Goal: Transaction & Acquisition: Purchase product/service

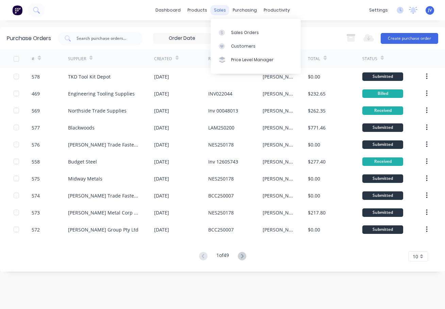
click at [218, 10] on div "sales" at bounding box center [219, 10] width 19 height 10
click at [234, 31] on div "Sales Orders" at bounding box center [245, 33] width 28 height 6
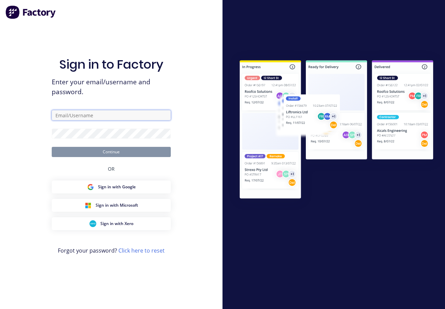
type input "[PERSON_NAME][EMAIL_ADDRESS][DOMAIN_NAME]"
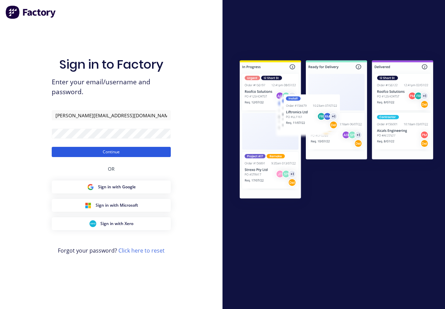
click at [116, 153] on button "Continue" at bounding box center [111, 152] width 119 height 10
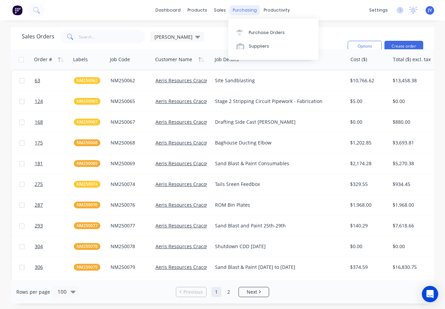
click at [242, 11] on div "purchasing" at bounding box center [244, 10] width 31 height 10
click at [252, 32] on div "Purchase Orders" at bounding box center [267, 33] width 36 height 6
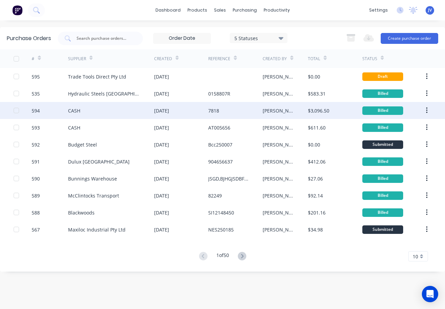
click at [38, 110] on div "594" at bounding box center [36, 110] width 8 height 7
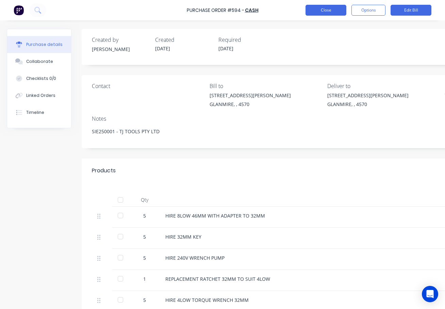
click at [327, 9] on button "Close" at bounding box center [325, 10] width 41 height 11
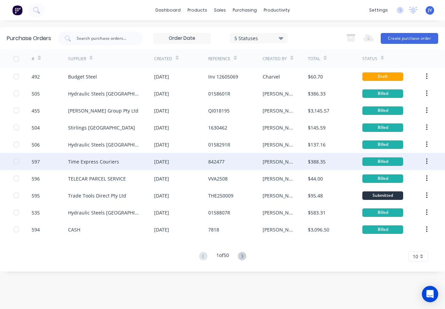
click at [34, 162] on div "597" at bounding box center [36, 161] width 8 height 7
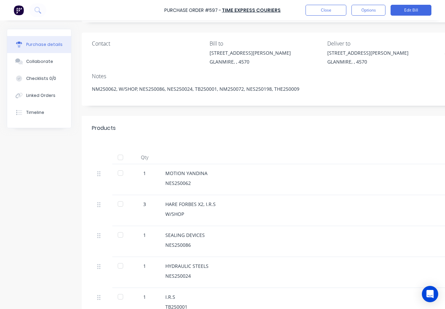
scroll to position [170, 0]
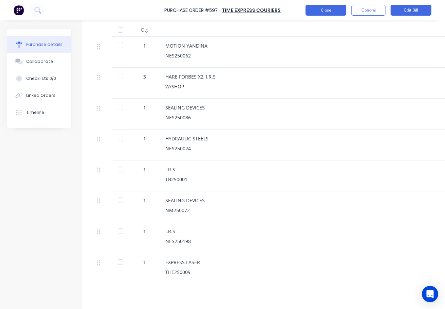
click at [317, 15] on button "Close" at bounding box center [325, 10] width 41 height 11
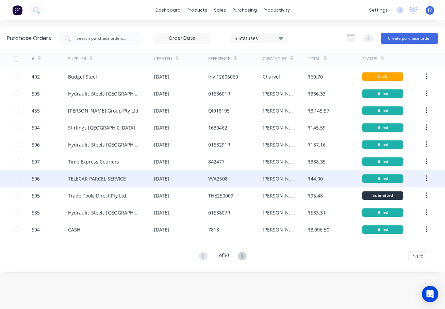
click at [37, 177] on div "596" at bounding box center [36, 178] width 8 height 7
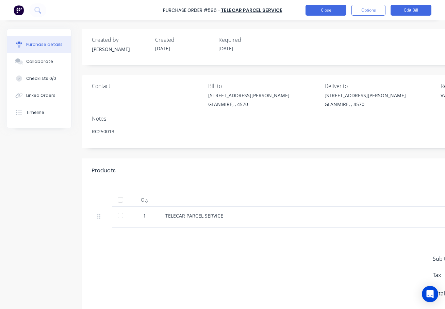
click at [318, 11] on button "Close" at bounding box center [325, 10] width 41 height 11
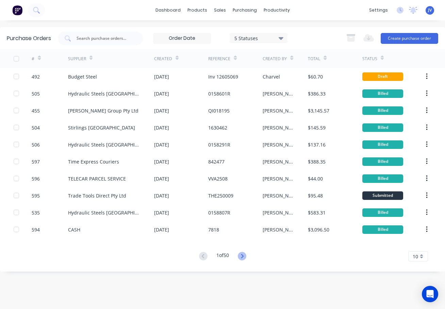
click at [242, 258] on icon at bounding box center [242, 256] width 8 height 8
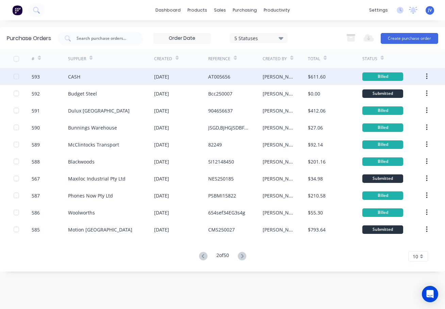
click at [36, 76] on div "593" at bounding box center [36, 76] width 8 height 7
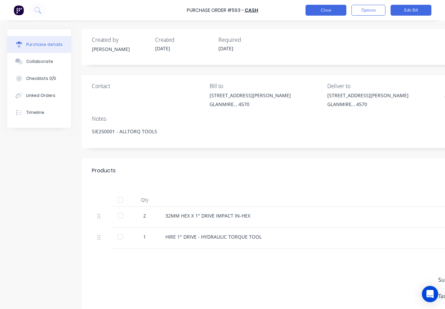
click at [329, 8] on button "Close" at bounding box center [325, 10] width 41 height 11
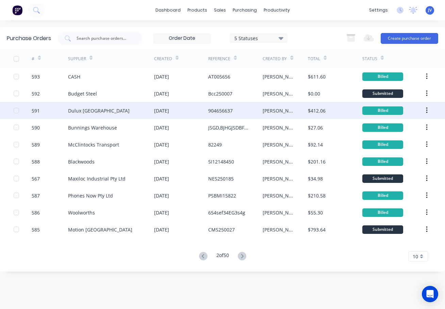
click at [38, 111] on div "591" at bounding box center [36, 110] width 8 height 7
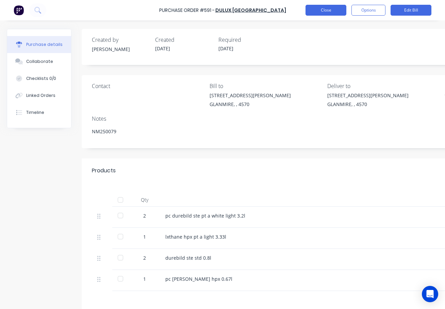
click at [324, 12] on button "Close" at bounding box center [325, 10] width 41 height 11
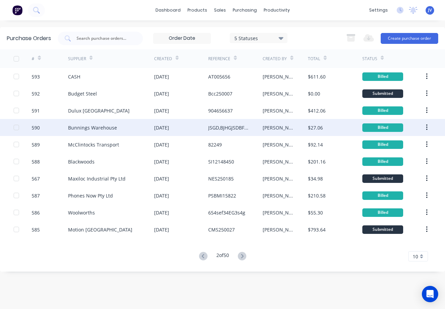
click at [42, 129] on div "590" at bounding box center [50, 127] width 36 height 17
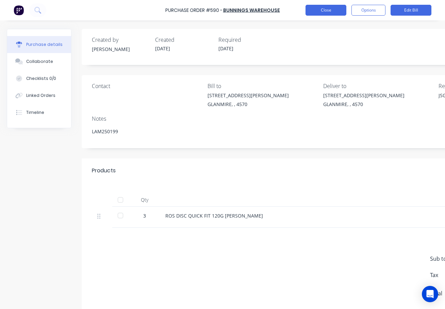
click at [321, 10] on button "Close" at bounding box center [325, 10] width 41 height 11
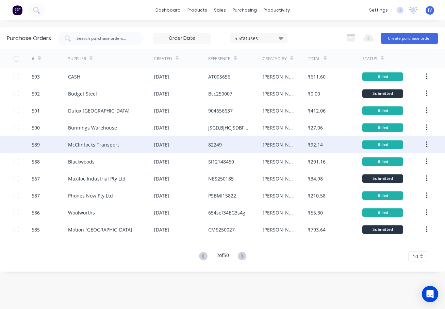
click at [35, 143] on div "589" at bounding box center [36, 144] width 8 height 7
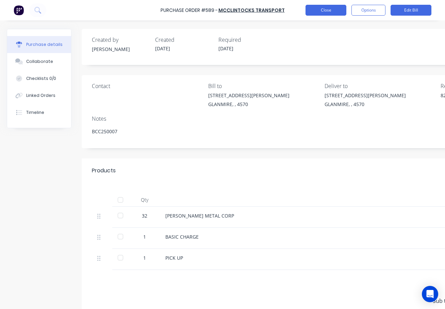
click at [323, 10] on button "Close" at bounding box center [325, 10] width 41 height 11
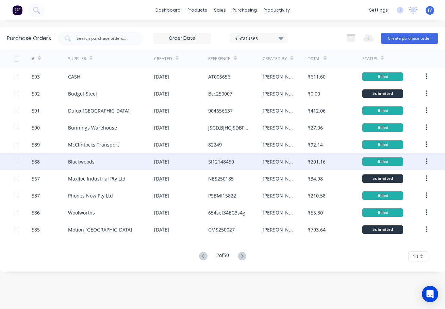
click at [39, 163] on div "588" at bounding box center [36, 161] width 8 height 7
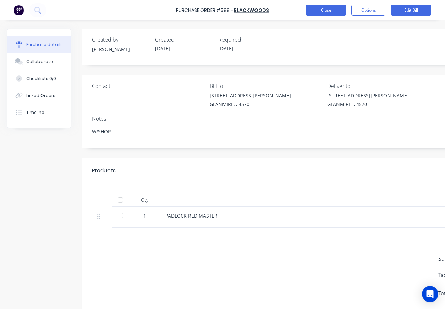
click at [314, 11] on button "Close" at bounding box center [325, 10] width 41 height 11
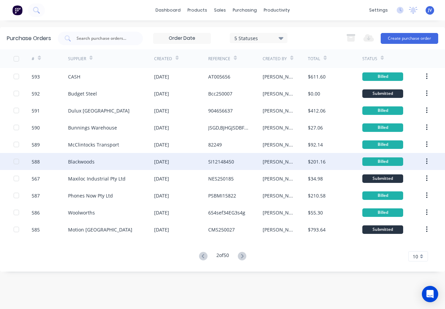
click at [41, 165] on div "588" at bounding box center [50, 161] width 36 height 17
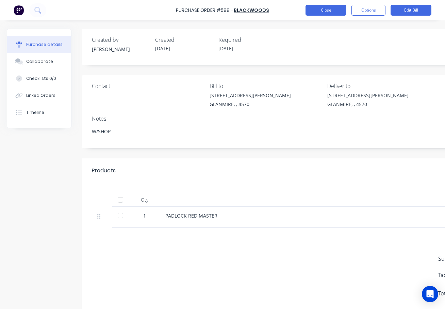
click at [328, 12] on button "Close" at bounding box center [325, 10] width 41 height 11
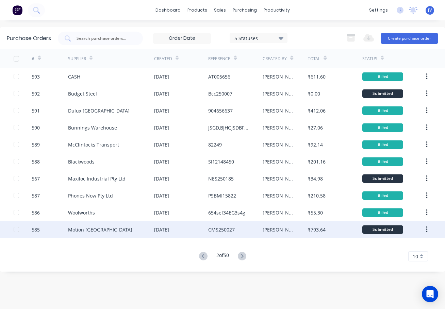
click at [39, 231] on div "585" at bounding box center [36, 229] width 8 height 7
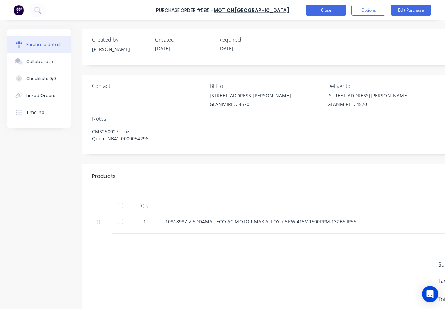
click at [324, 11] on button "Close" at bounding box center [325, 10] width 41 height 11
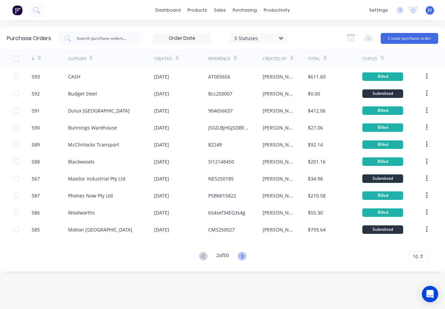
click at [242, 258] on icon at bounding box center [242, 256] width 8 height 8
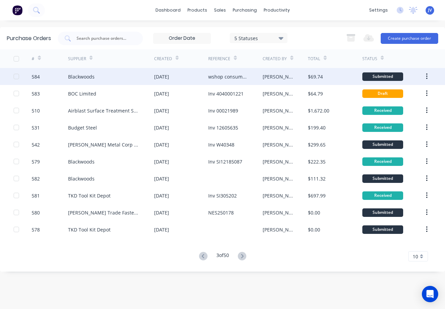
click at [35, 75] on div "584" at bounding box center [36, 76] width 8 height 7
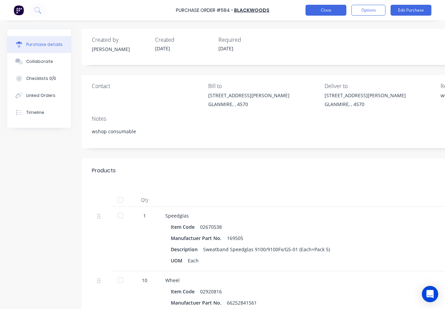
click at [306, 9] on button "Close" at bounding box center [325, 10] width 41 height 11
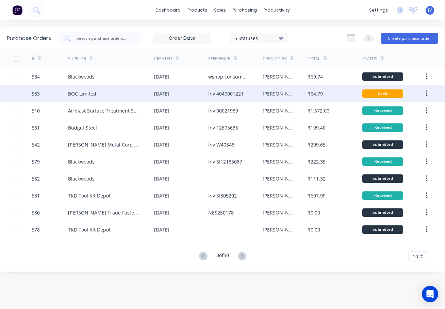
click at [34, 97] on div "583" at bounding box center [36, 93] width 8 height 7
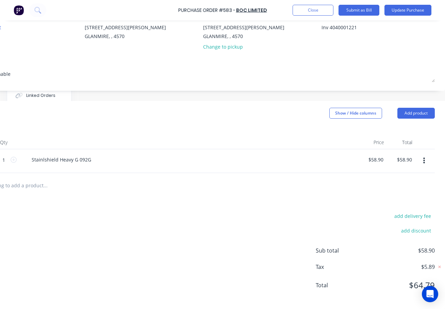
scroll to position [68, 0]
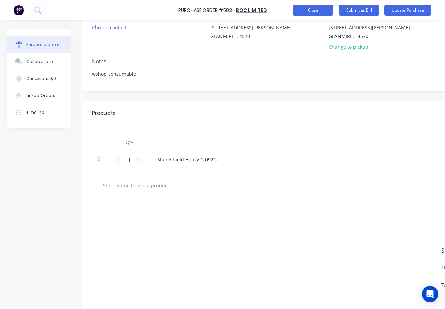
click at [311, 12] on button "Close" at bounding box center [312, 10] width 41 height 11
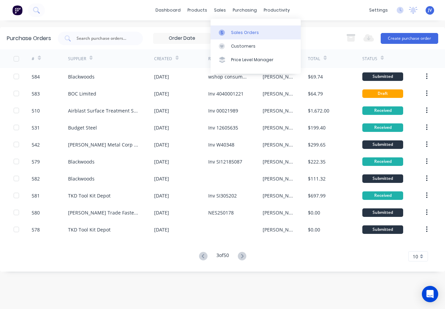
click at [233, 33] on div "Sales Orders" at bounding box center [245, 33] width 28 height 6
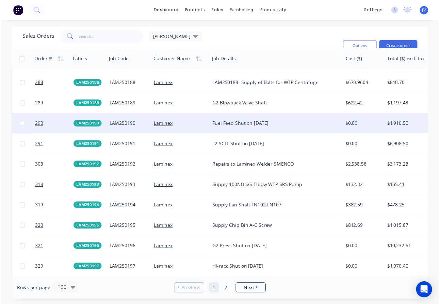
scroll to position [1177, 0]
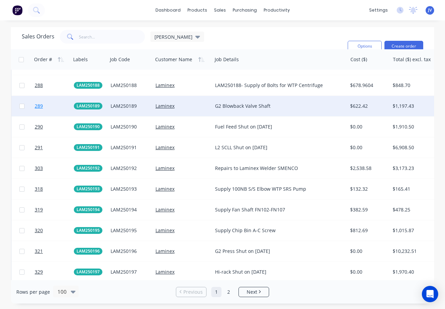
click at [37, 105] on span "289" at bounding box center [39, 106] width 8 height 7
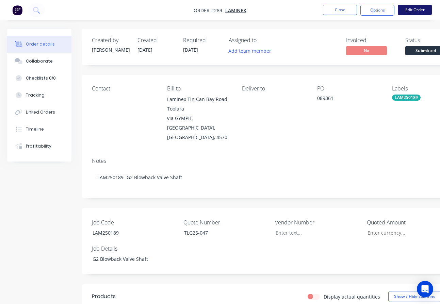
click at [410, 8] on button "Edit Order" at bounding box center [414, 10] width 34 height 10
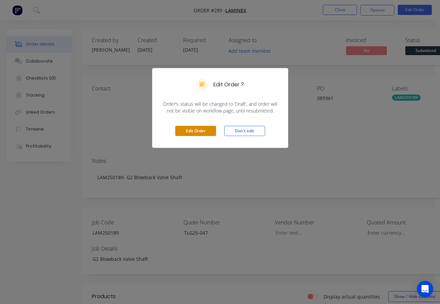
click at [190, 133] on button "Edit Order" at bounding box center [195, 131] width 41 height 10
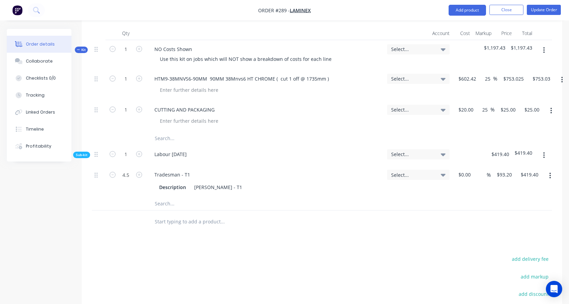
scroll to position [306, 0]
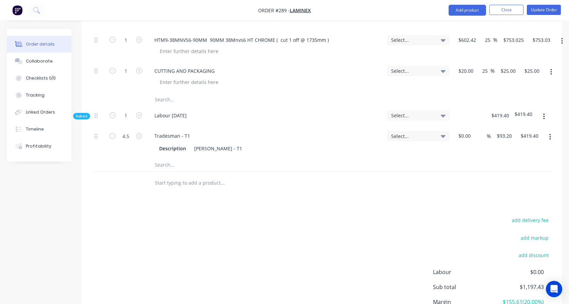
click at [182, 176] on input "text" at bounding box center [222, 183] width 136 height 14
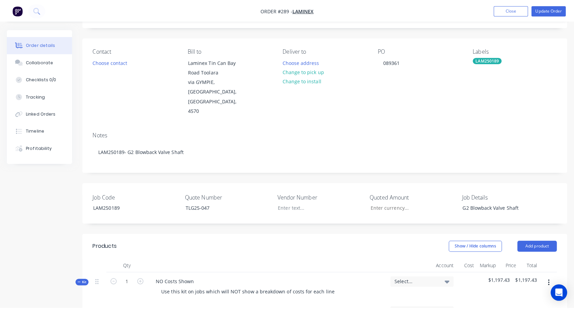
scroll to position [0, 0]
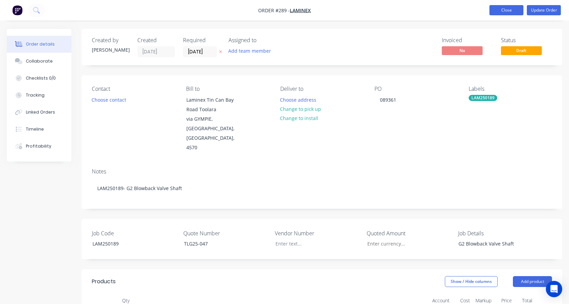
click at [444, 12] on button "Close" at bounding box center [506, 10] width 34 height 10
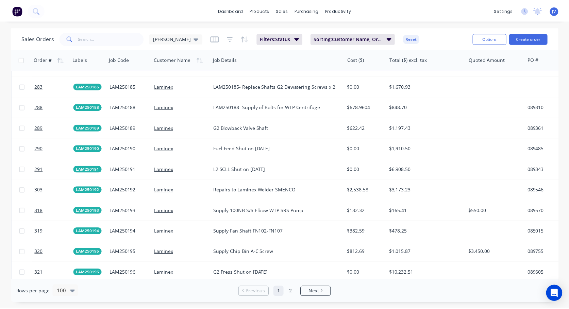
scroll to position [1156, 0]
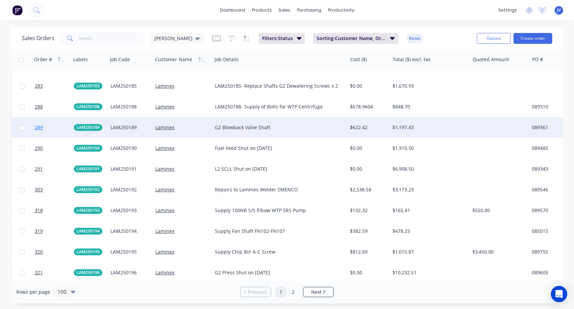
click at [40, 127] on span "289" at bounding box center [39, 127] width 8 height 7
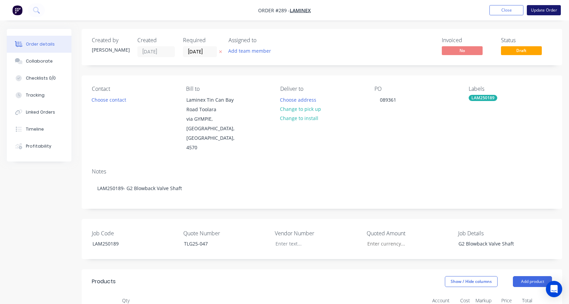
click at [444, 9] on button "Update Order" at bounding box center [544, 10] width 34 height 10
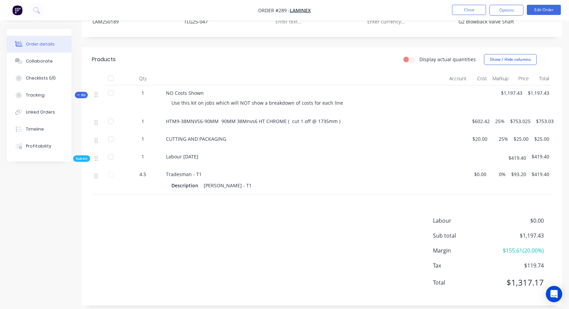
scroll to position [199, 0]
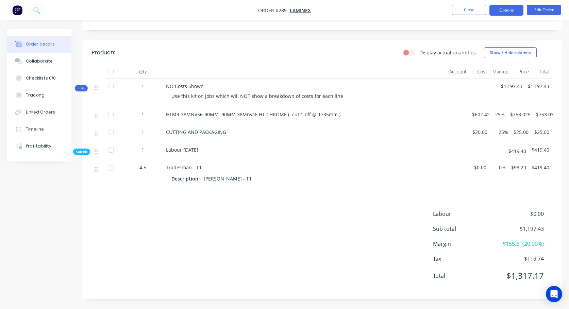
click at [444, 12] on button "Options" at bounding box center [506, 10] width 34 height 11
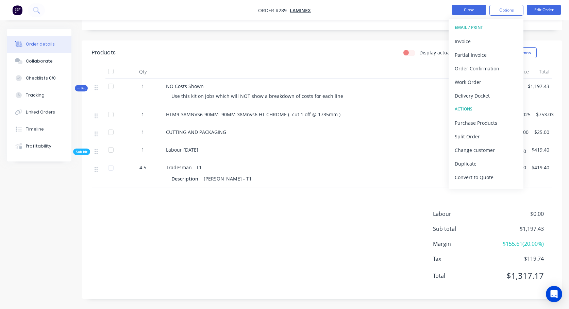
click at [444, 7] on button "Close" at bounding box center [469, 10] width 34 height 10
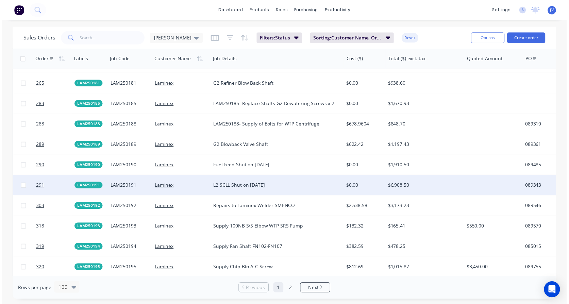
scroll to position [1122, 0]
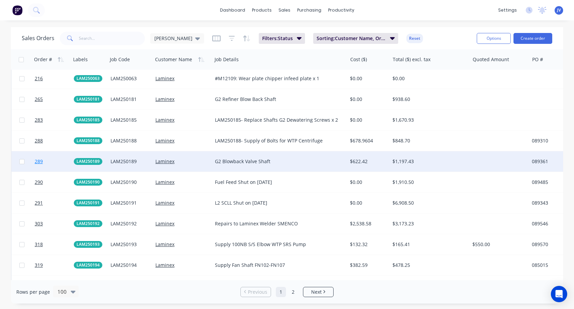
click at [39, 162] on span "289" at bounding box center [39, 161] width 8 height 7
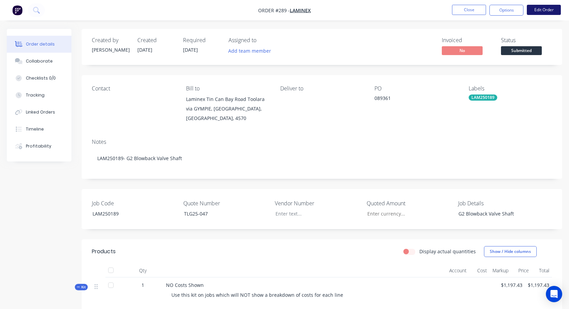
click at [444, 8] on button "Edit Order" at bounding box center [544, 10] width 34 height 10
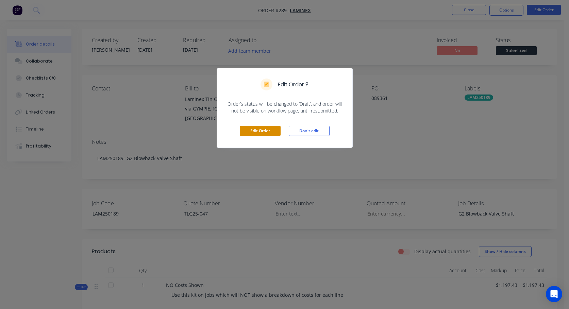
click at [259, 129] on button "Edit Order" at bounding box center [260, 131] width 41 height 10
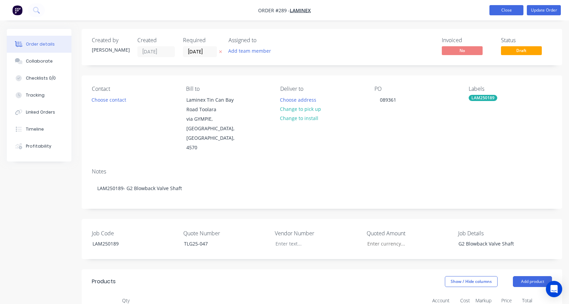
click at [444, 10] on button "Close" at bounding box center [506, 10] width 34 height 10
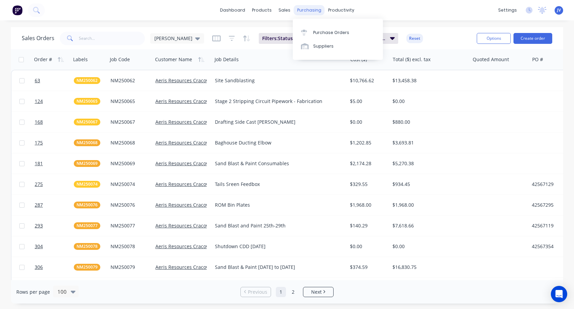
click at [304, 10] on div "purchasing" at bounding box center [309, 10] width 31 height 10
click at [313, 32] on div "Purchase Orders" at bounding box center [331, 33] width 36 height 6
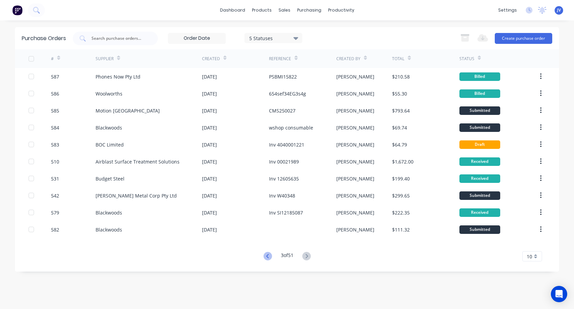
click at [268, 257] on icon at bounding box center [267, 256] width 8 height 8
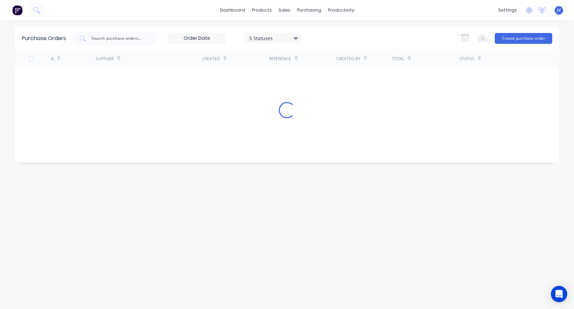
click at [268, 257] on div "Purchase Orders 5 Statuses 5 Statuses Export to Excel (XLSX) Create purchase or…" at bounding box center [287, 164] width 544 height 275
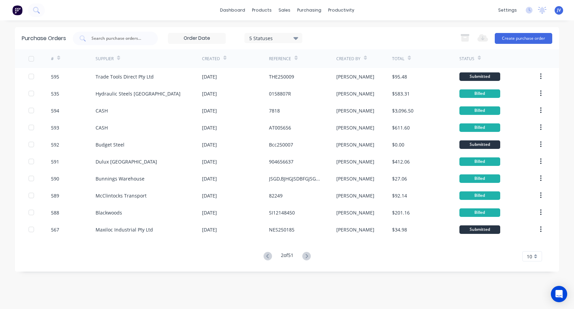
click at [267, 257] on icon at bounding box center [267, 256] width 8 height 8
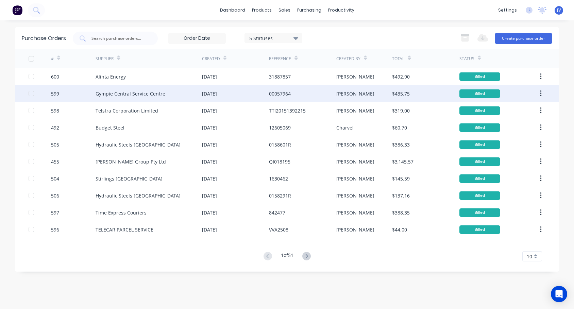
click at [53, 94] on div "599" at bounding box center [55, 93] width 8 height 7
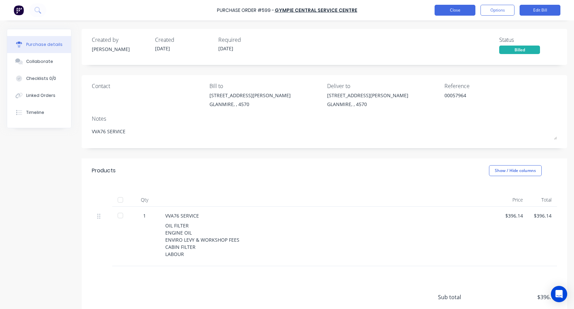
click at [444, 8] on button "Close" at bounding box center [455, 10] width 41 height 11
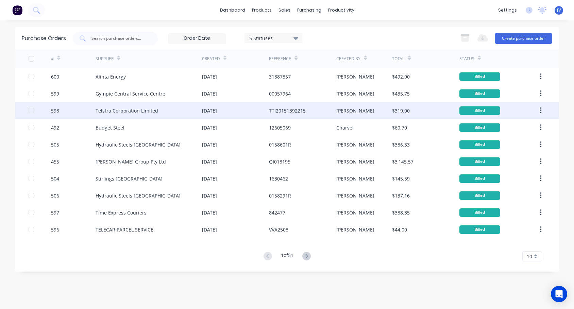
click at [57, 110] on div "598" at bounding box center [55, 110] width 8 height 7
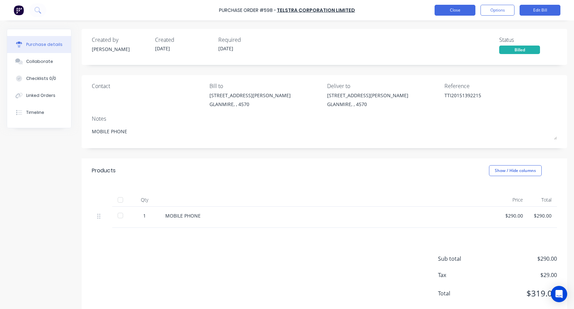
click at [443, 8] on button "Close" at bounding box center [455, 10] width 41 height 11
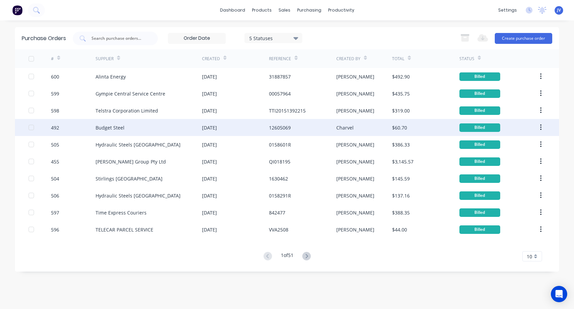
click at [54, 126] on div "492" at bounding box center [55, 127] width 8 height 7
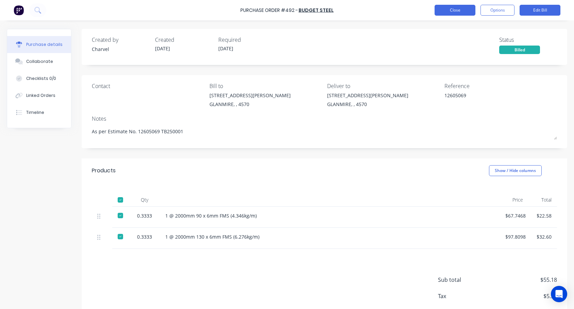
click at [444, 11] on button "Close" at bounding box center [455, 10] width 41 height 11
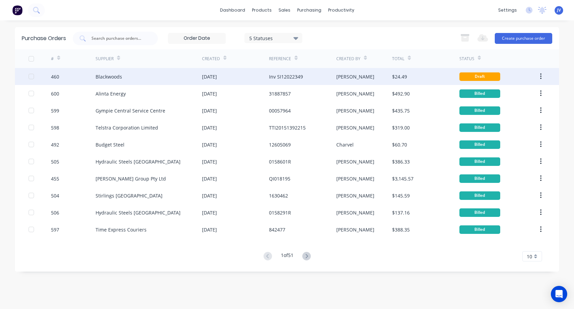
click at [53, 77] on div "460" at bounding box center [55, 76] width 8 height 7
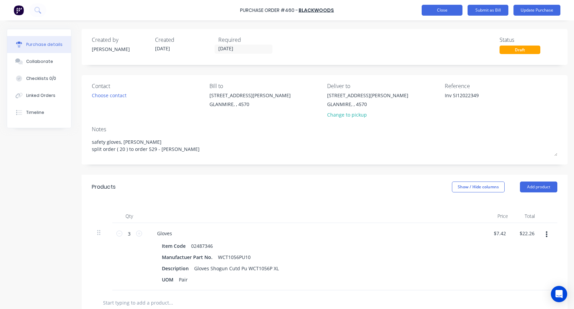
click at [440, 10] on button "Close" at bounding box center [442, 10] width 41 height 11
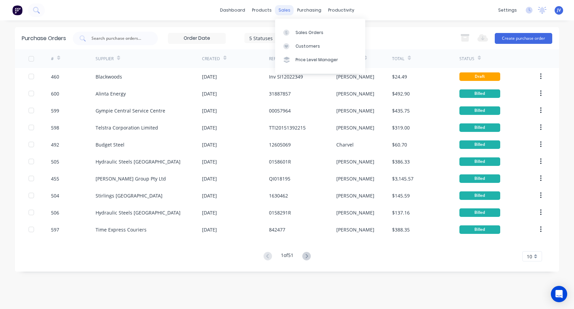
click at [284, 8] on div "sales" at bounding box center [284, 10] width 19 height 10
click at [305, 30] on div "Sales Orders" at bounding box center [309, 33] width 28 height 6
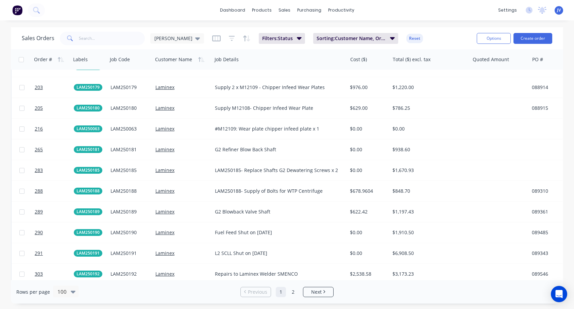
scroll to position [1088, 0]
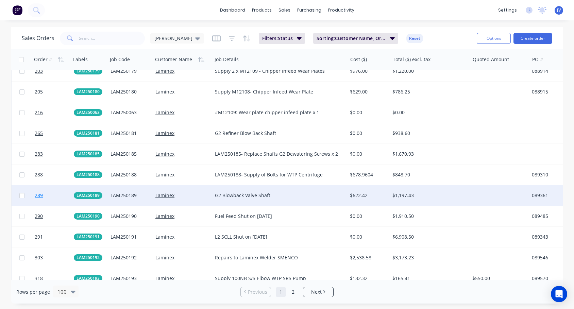
click at [37, 195] on span "289" at bounding box center [39, 195] width 8 height 7
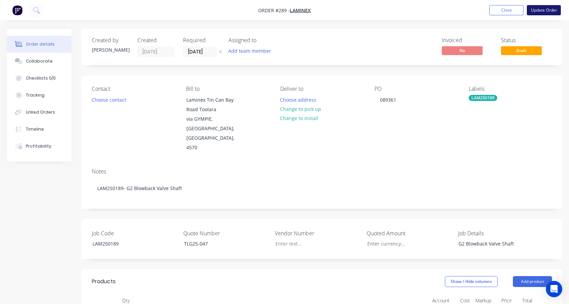
click at [444, 10] on button "Update Order" at bounding box center [544, 10] width 34 height 10
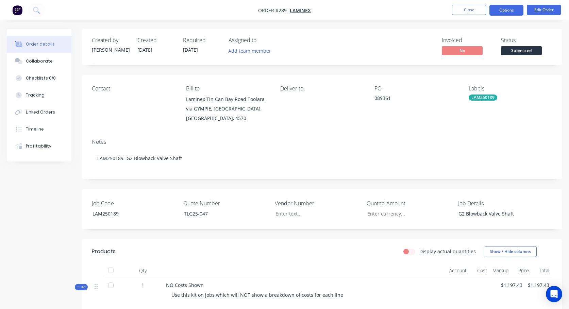
click at [444, 12] on button "Options" at bounding box center [506, 10] width 34 height 11
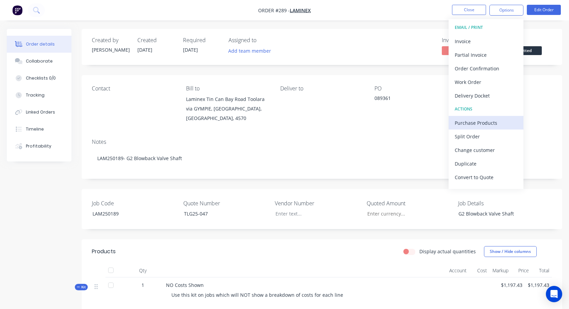
click at [444, 122] on div "Purchase Products" at bounding box center [486, 123] width 63 height 10
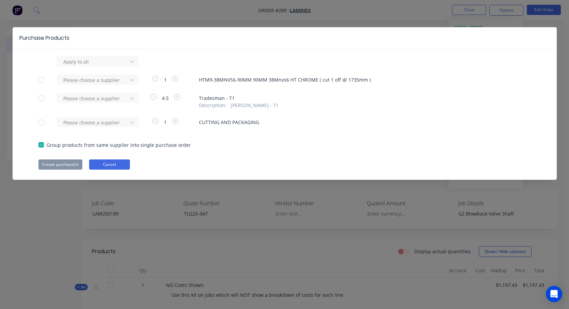
click at [112, 164] on button "Cancel" at bounding box center [109, 164] width 41 height 10
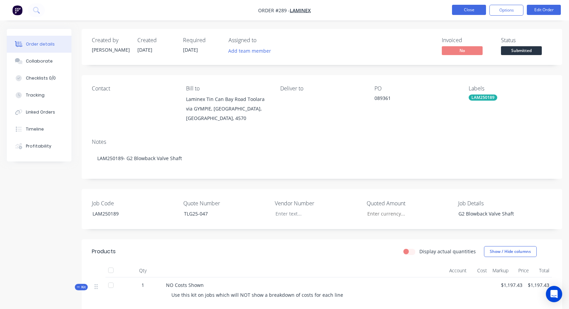
click at [444, 9] on button "Close" at bounding box center [469, 10] width 34 height 10
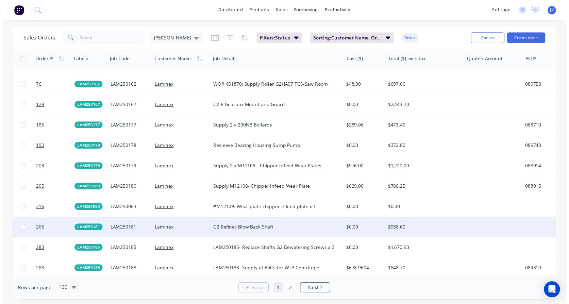
scroll to position [1032, 0]
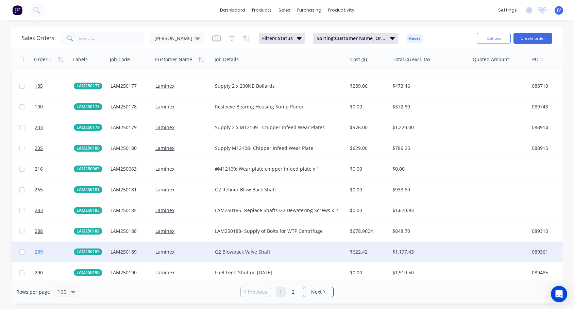
click at [39, 252] on span "289" at bounding box center [39, 252] width 8 height 7
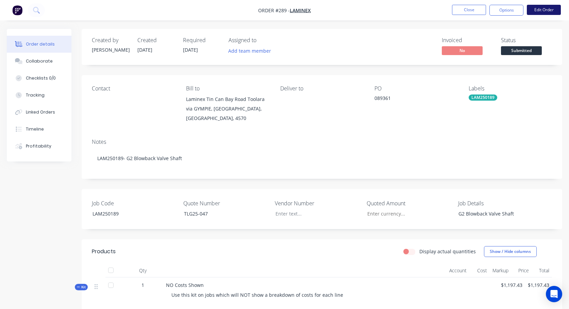
click at [444, 10] on button "Edit Order" at bounding box center [544, 10] width 34 height 10
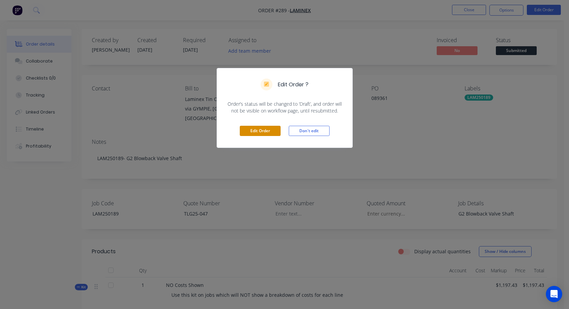
click at [267, 134] on button "Edit Order" at bounding box center [260, 131] width 41 height 10
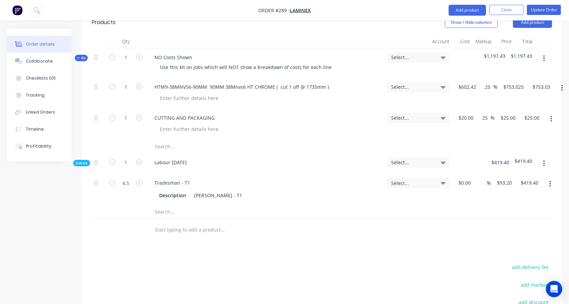
scroll to position [272, 0]
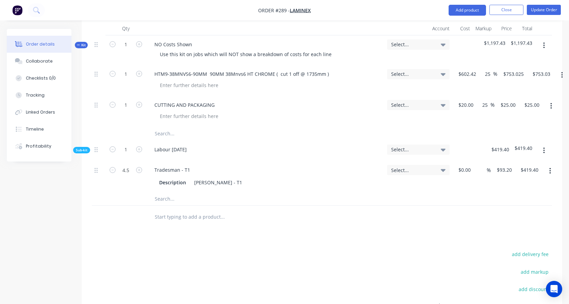
click at [163, 192] on input "text" at bounding box center [222, 199] width 136 height 14
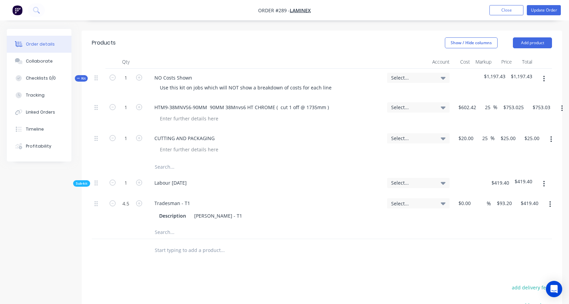
scroll to position [238, 0]
click at [164, 161] on input "text" at bounding box center [222, 168] width 136 height 14
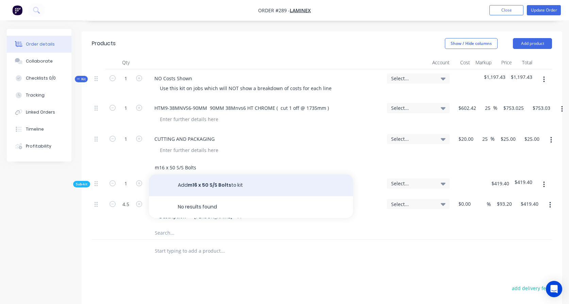
type input "m16 x 50 S/S Bolts"
click at [187, 174] on button "Add m16 x 50 S/S Bolts to kit" at bounding box center [251, 185] width 204 height 22
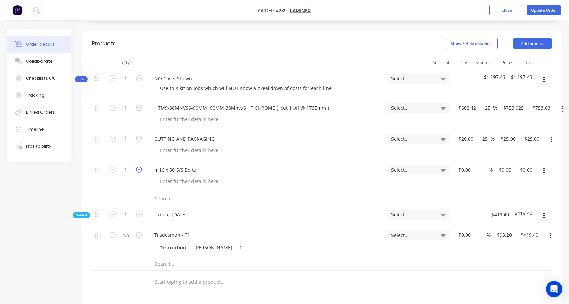
click at [137, 167] on icon "button" at bounding box center [139, 170] width 6 height 6
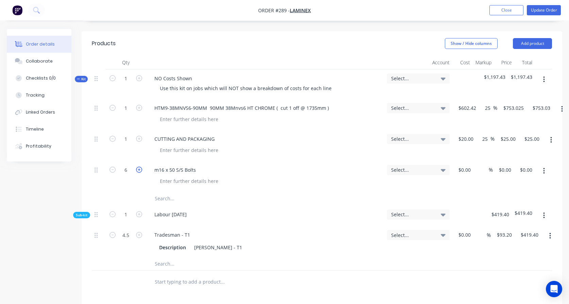
click at [137, 167] on icon "button" at bounding box center [139, 170] width 6 height 6
type input "8"
click at [444, 8] on button "Update Order" at bounding box center [544, 10] width 34 height 10
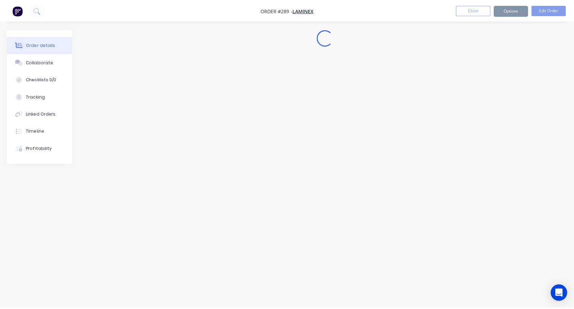
scroll to position [0, 0]
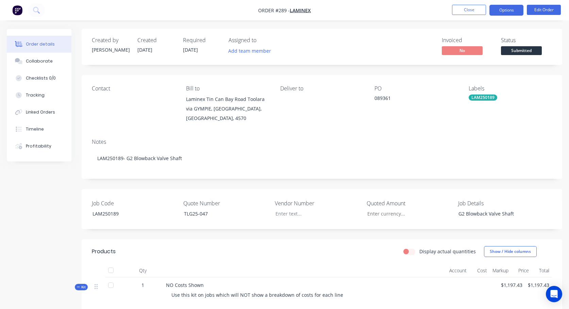
click at [444, 12] on button "Options" at bounding box center [506, 10] width 34 height 11
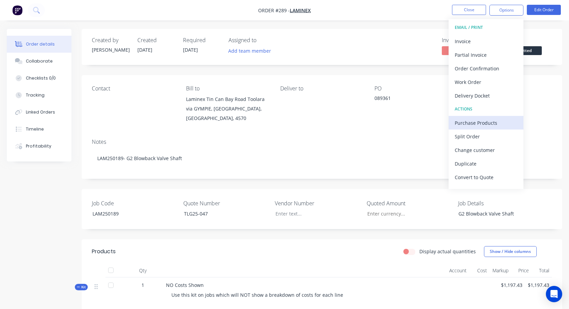
click at [444, 124] on div "Purchase Products" at bounding box center [486, 123] width 63 height 10
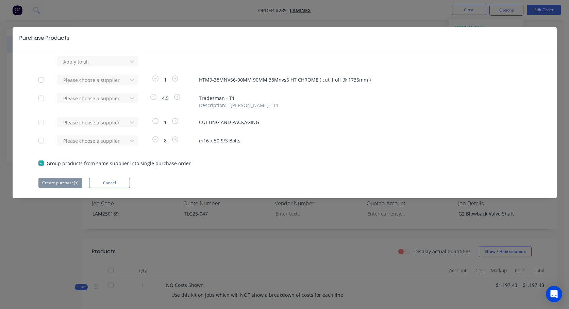
click at [42, 141] on div at bounding box center [41, 141] width 14 height 14
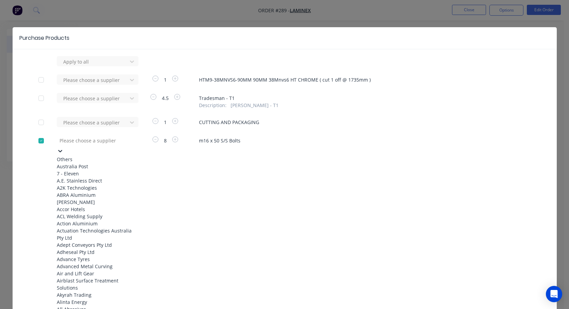
click at [62, 150] on icon at bounding box center [60, 151] width 4 height 2
type input "kj"
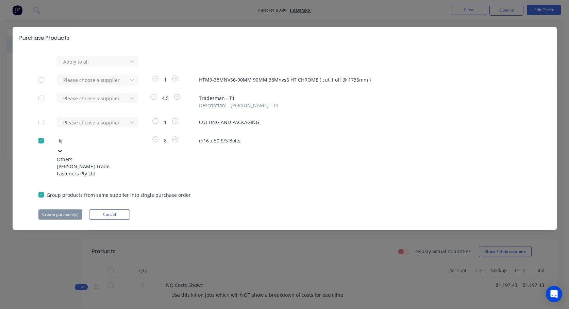
click at [100, 165] on div "[PERSON_NAME] Trade Fasteners Pty Ltd" at bounding box center [94, 170] width 75 height 14
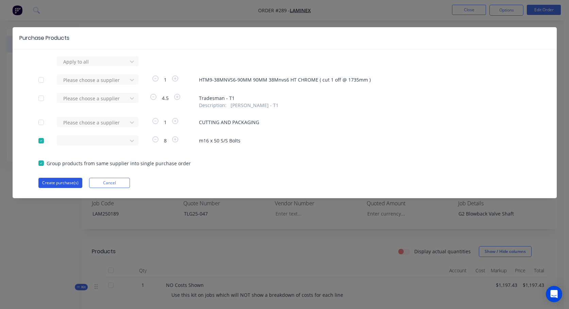
click at [64, 184] on button "Create purchase(s)" at bounding box center [60, 183] width 44 height 10
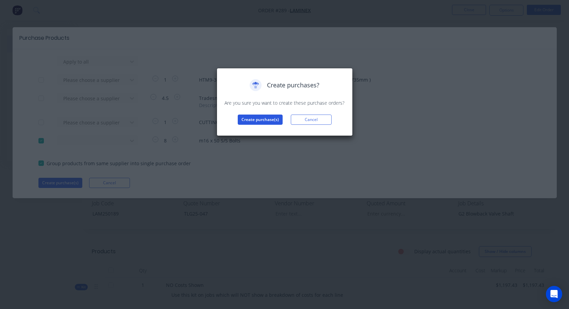
click at [265, 120] on button "Create purchase(s)" at bounding box center [260, 120] width 45 height 10
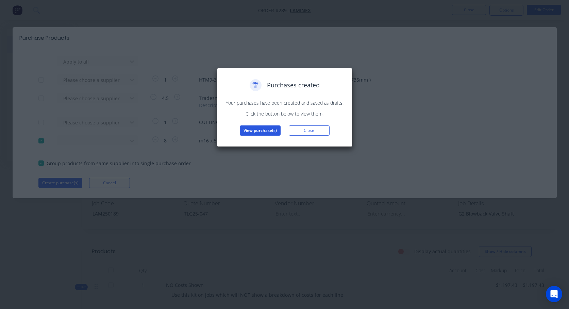
click at [261, 132] on button "View purchase(s)" at bounding box center [260, 130] width 41 height 10
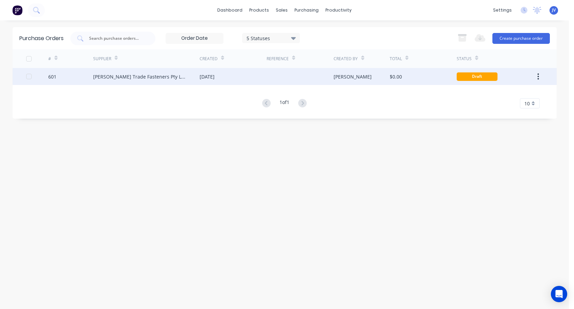
click at [46, 76] on div at bounding box center [37, 76] width 22 height 17
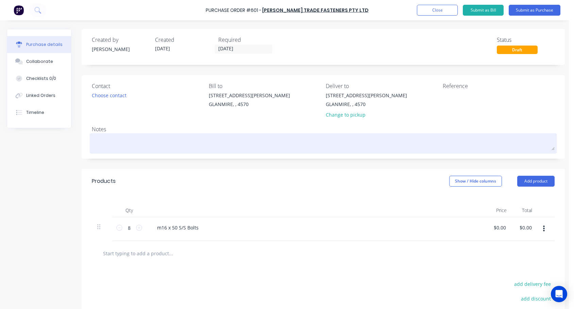
click at [101, 145] on textarea at bounding box center [323, 142] width 463 height 15
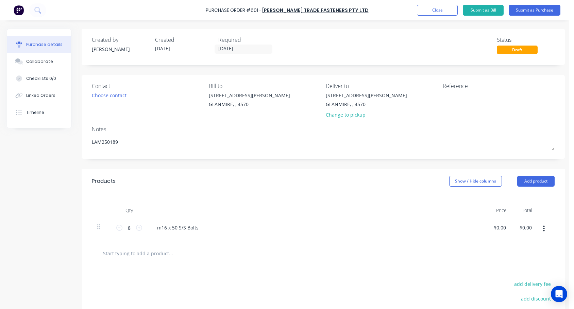
type textarea "LAM250189"
click at [187, 123] on div "Contact Choose contact [PERSON_NAME] to [STREET_ADDRESS][PERSON_NAME] Deliver t…" at bounding box center [323, 117] width 483 height 84
click at [444, 96] on textarea at bounding box center [485, 99] width 85 height 15
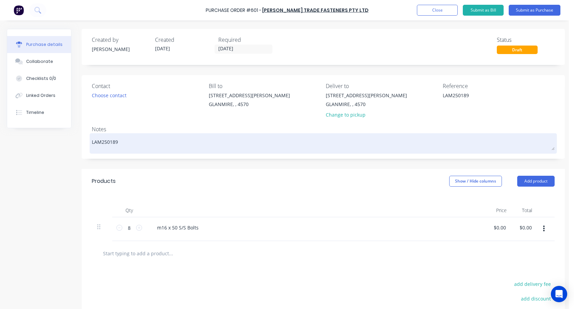
type textarea "LAM250189"
click at [441, 139] on textarea "LAM250189" at bounding box center [323, 142] width 463 height 15
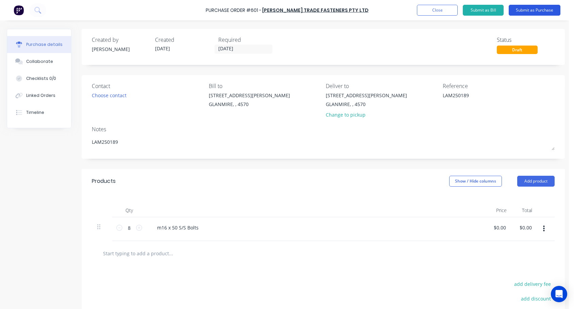
click at [444, 8] on button "Submit as Purchase" at bounding box center [535, 10] width 52 height 11
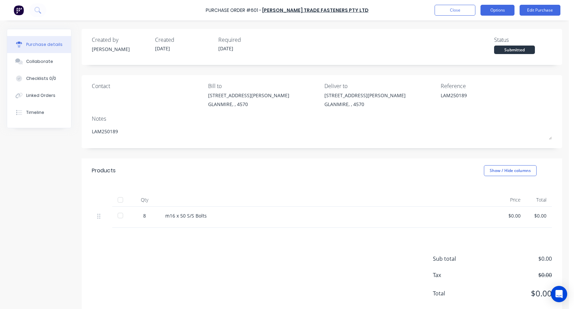
click at [444, 11] on button "Options" at bounding box center [497, 10] width 34 height 11
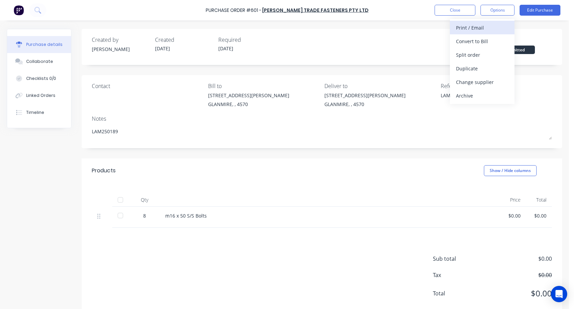
click at [444, 26] on div "Print / Email" at bounding box center [482, 28] width 52 height 10
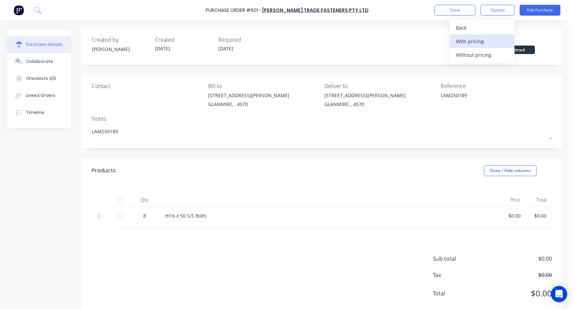
click at [444, 42] on div "With pricing" at bounding box center [482, 41] width 52 height 10
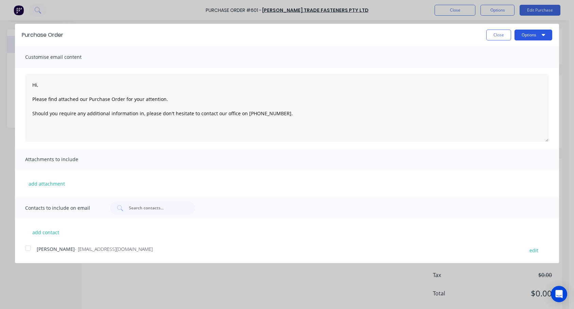
click at [444, 34] on icon "button" at bounding box center [543, 35] width 3 height 2
click at [444, 52] on div "Print" at bounding box center [520, 52] width 52 height 10
click at [444, 35] on button "Close" at bounding box center [498, 35] width 25 height 11
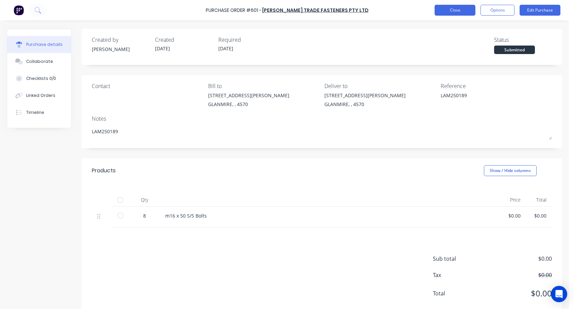
click at [444, 10] on button "Close" at bounding box center [455, 10] width 41 height 11
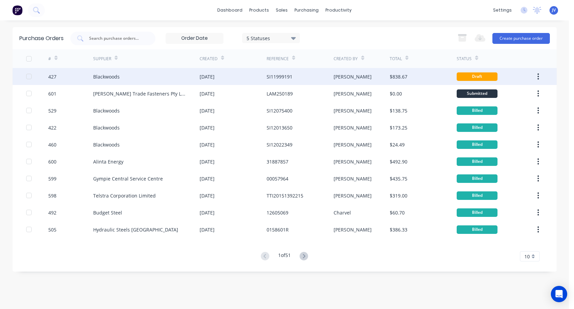
click at [52, 76] on div "427" at bounding box center [52, 76] width 8 height 7
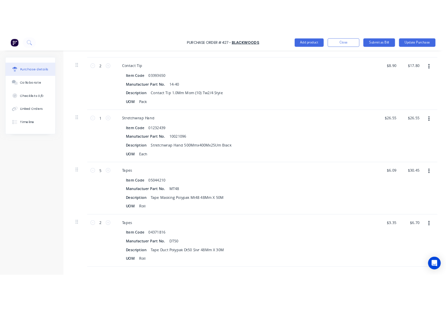
scroll to position [612, 0]
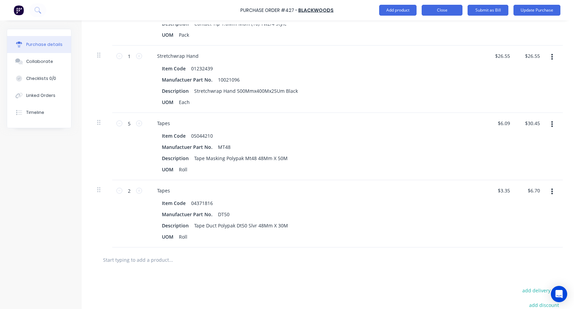
click at [444, 8] on button "Close" at bounding box center [442, 10] width 41 height 11
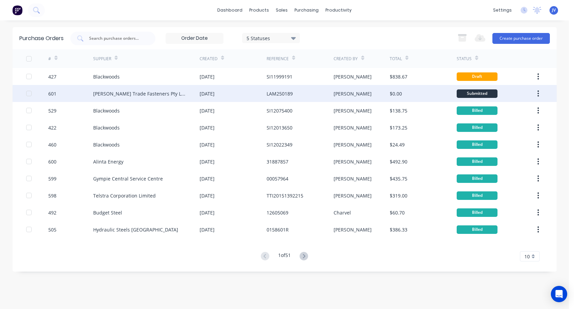
click at [49, 93] on div "601" at bounding box center [52, 93] width 8 height 7
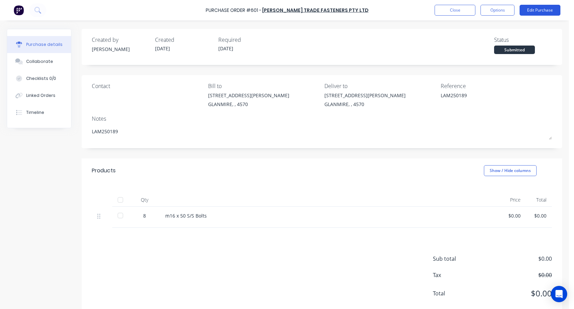
click at [444, 8] on button "Edit Purchase" at bounding box center [539, 10] width 41 height 11
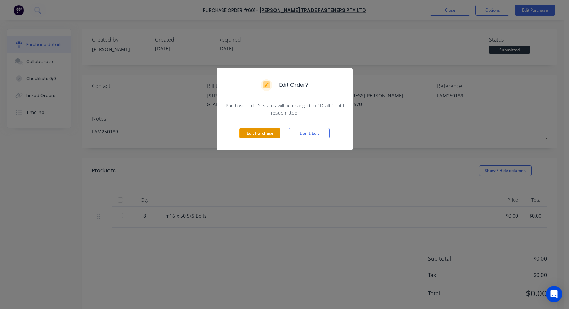
click at [259, 131] on button "Edit Purchase" at bounding box center [259, 133] width 41 height 10
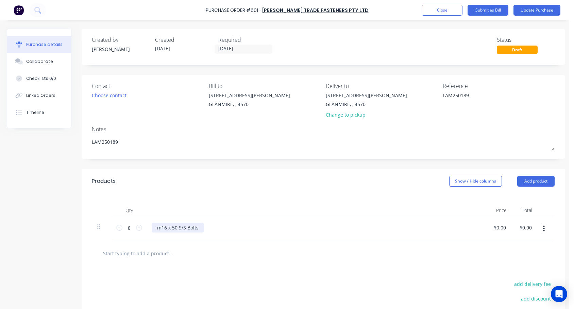
click at [177, 227] on div "m16 x 50 S/S Bolts" at bounding box center [178, 228] width 52 height 10
click at [444, 9] on button "Close" at bounding box center [442, 10] width 41 height 11
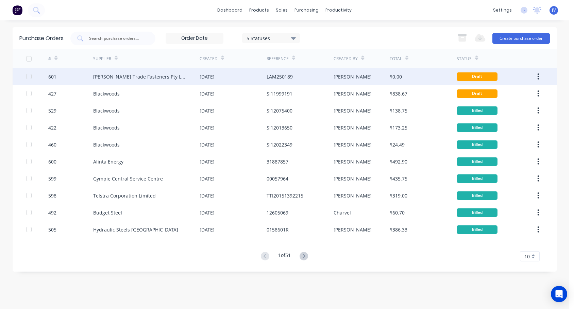
click at [52, 77] on div "601" at bounding box center [52, 76] width 8 height 7
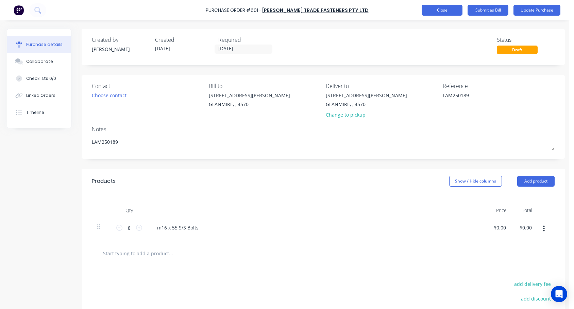
click at [444, 8] on button "Close" at bounding box center [442, 10] width 41 height 11
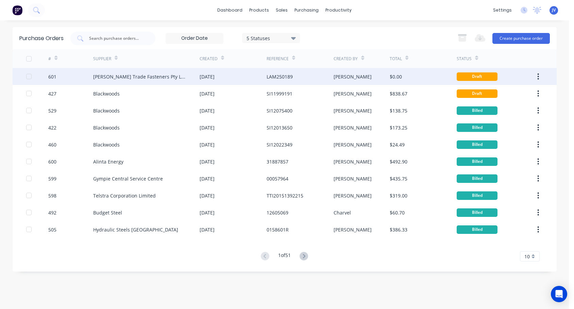
click at [51, 77] on div "601" at bounding box center [52, 76] width 8 height 7
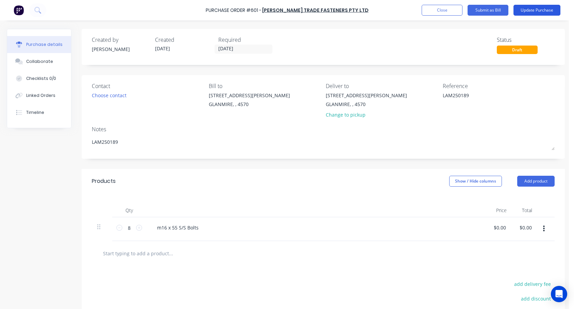
click at [444, 10] on button "Update Purchase" at bounding box center [536, 10] width 47 height 11
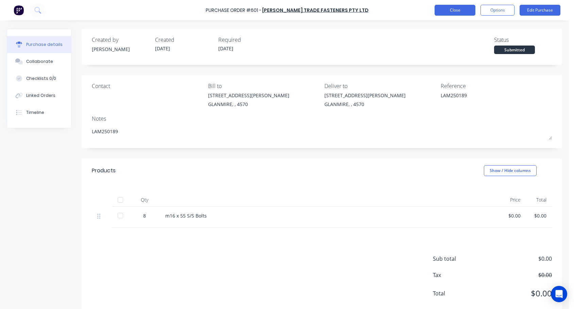
click at [444, 11] on button "Close" at bounding box center [455, 10] width 41 height 11
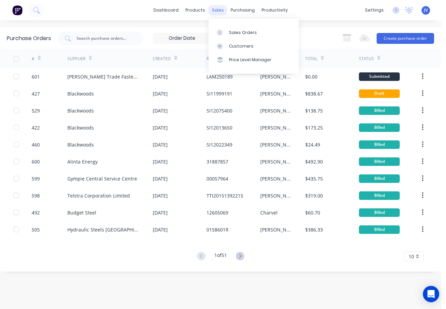
click at [220, 10] on div "sales" at bounding box center [217, 10] width 19 height 10
click at [233, 30] on div "Sales Orders" at bounding box center [243, 33] width 28 height 6
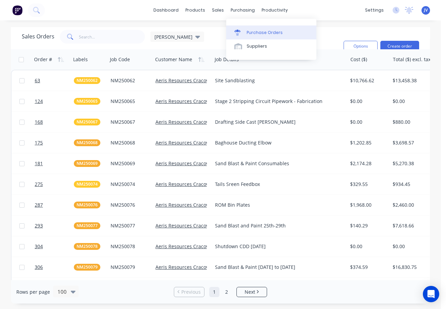
click at [250, 30] on div "Purchase Orders" at bounding box center [264, 33] width 36 height 6
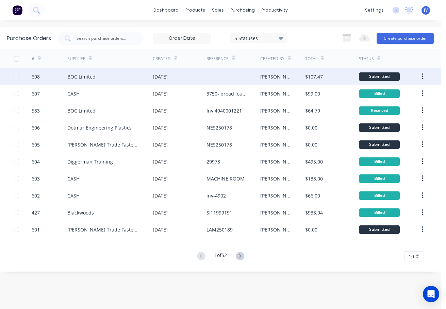
click at [34, 75] on div "608" at bounding box center [36, 76] width 8 height 7
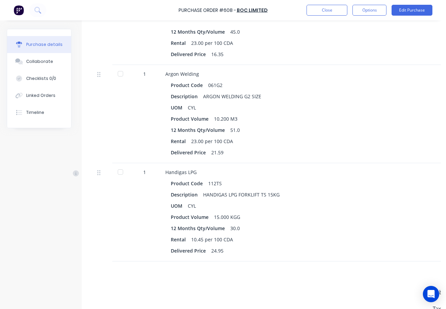
scroll to position [272, 0]
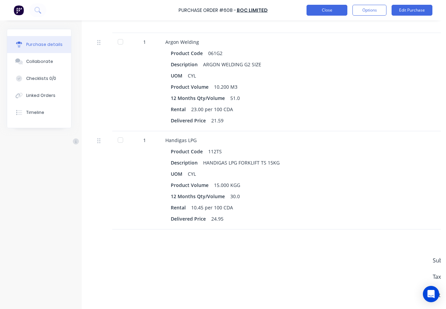
click at [326, 10] on button "Close" at bounding box center [326, 10] width 41 height 11
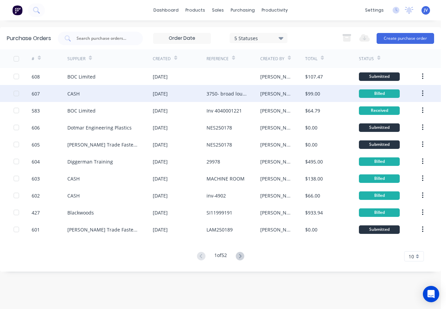
click at [34, 93] on div "607" at bounding box center [36, 93] width 8 height 7
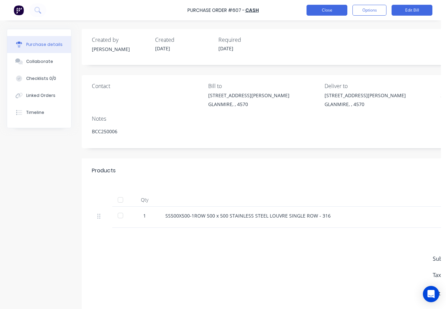
click at [323, 11] on button "Close" at bounding box center [326, 10] width 41 height 11
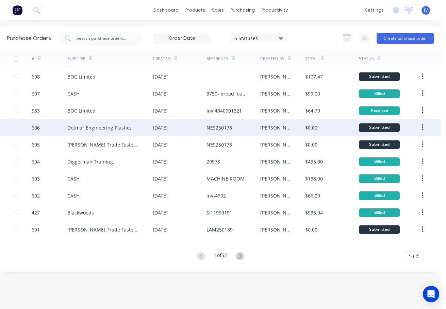
click at [34, 128] on div "606" at bounding box center [36, 127] width 8 height 7
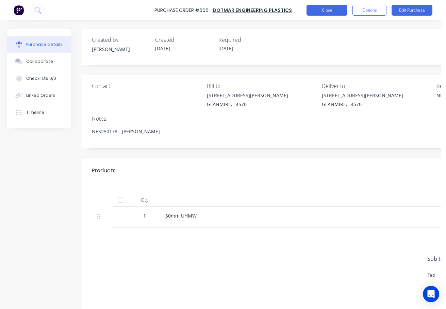
click at [330, 13] on button "Close" at bounding box center [326, 10] width 41 height 11
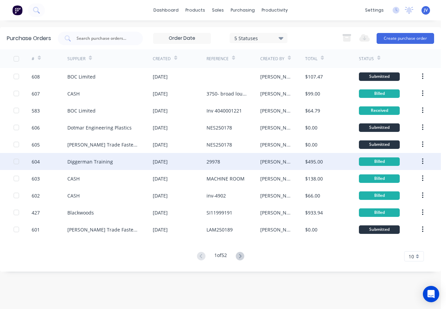
click at [34, 160] on div "604" at bounding box center [36, 161] width 8 height 7
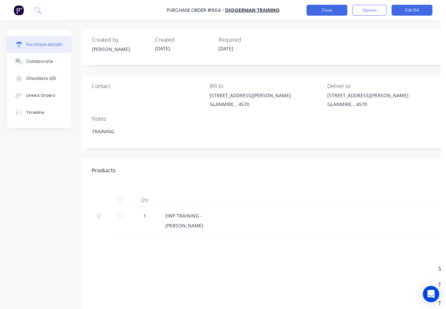
click at [323, 11] on button "Close" at bounding box center [326, 10] width 41 height 11
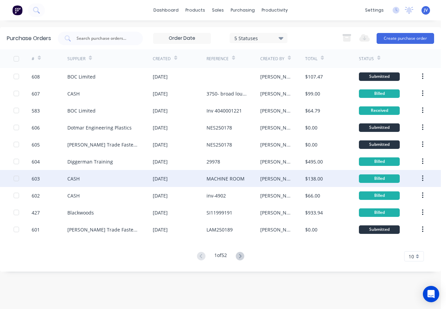
click at [36, 179] on div "603" at bounding box center [36, 178] width 8 height 7
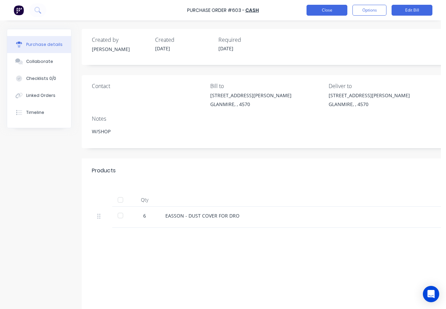
click at [327, 10] on button "Close" at bounding box center [326, 10] width 41 height 11
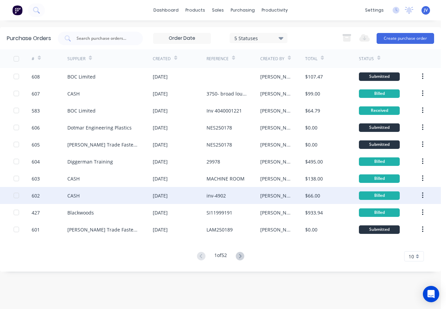
click at [35, 196] on div "602" at bounding box center [36, 195] width 8 height 7
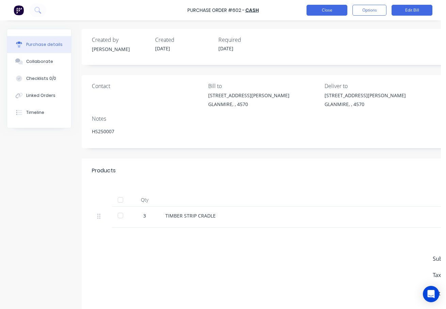
click at [322, 10] on button "Close" at bounding box center [326, 10] width 41 height 11
